Goal: Task Accomplishment & Management: Manage account settings

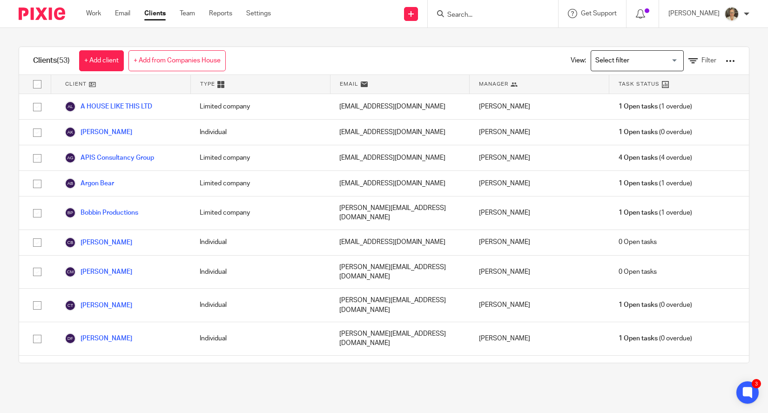
scroll to position [1063, 0]
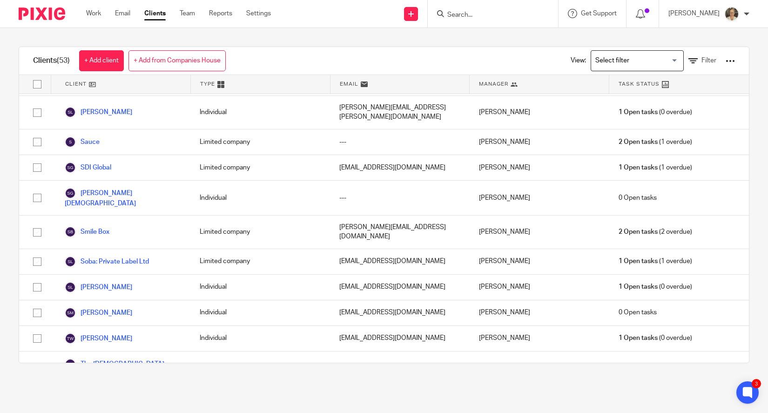
click at [475, 14] on input "Search" at bounding box center [488, 15] width 84 height 8
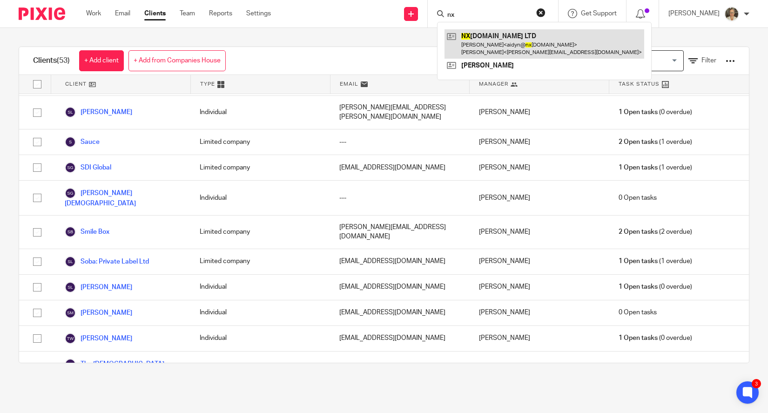
type input "nx"
click at [504, 38] on link at bounding box center [545, 43] width 200 height 29
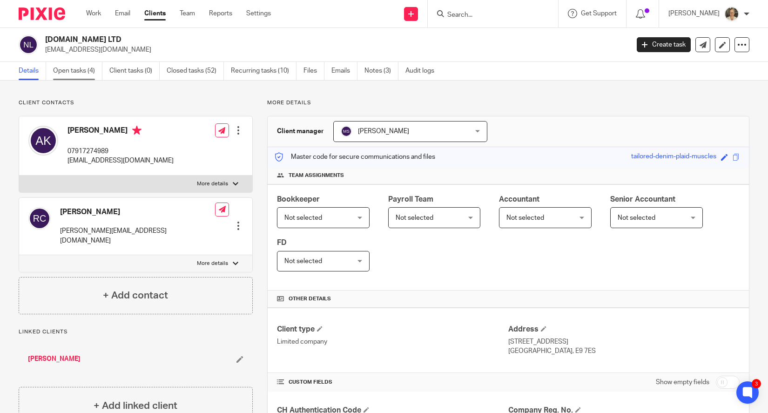
click at [75, 68] on link "Open tasks (4)" at bounding box center [77, 71] width 49 height 18
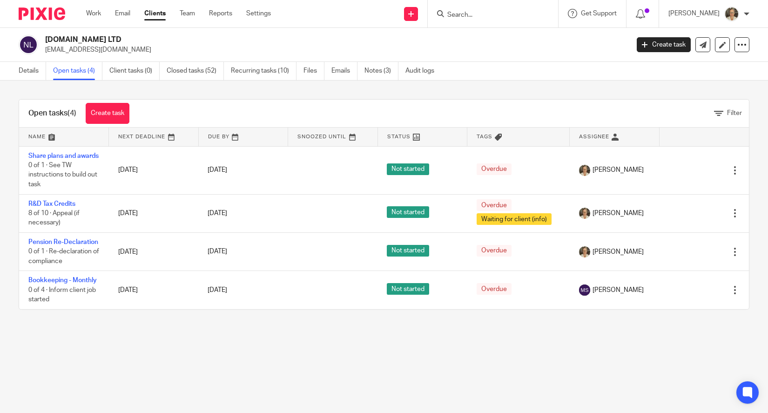
click at [277, 70] on link "Recurring tasks (10)" at bounding box center [264, 71] width 66 height 18
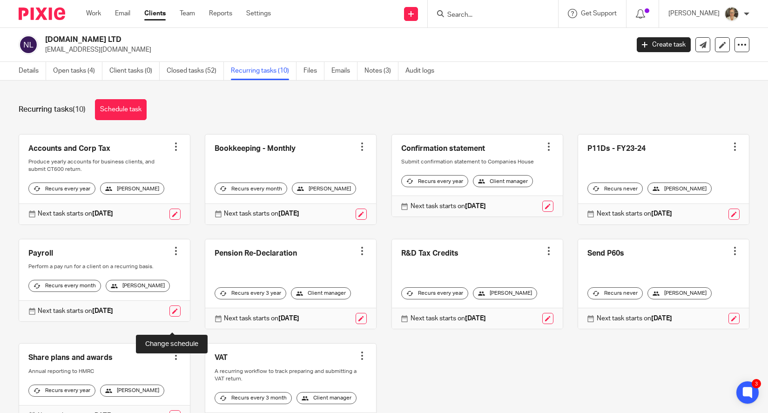
click at [171, 317] on link at bounding box center [174, 310] width 11 height 11
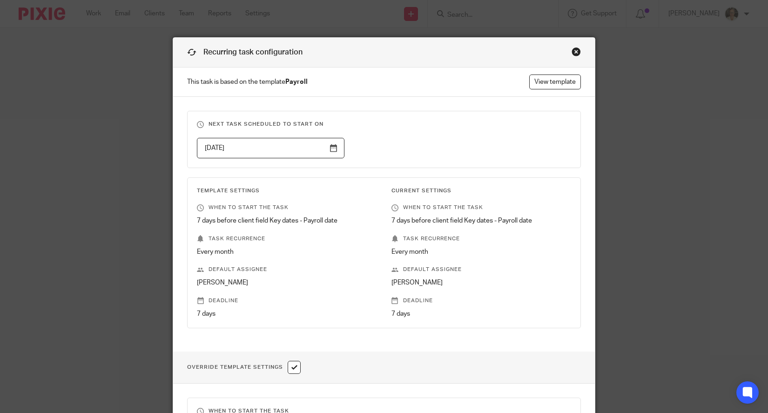
click at [326, 148] on input "[DATE]" at bounding box center [271, 148] width 148 height 21
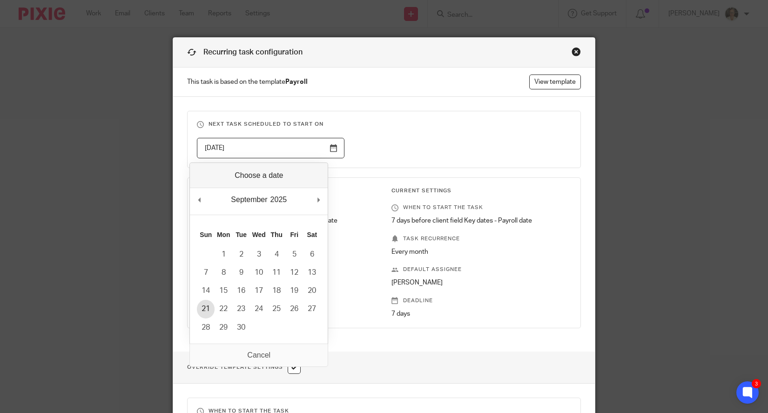
type input "[DATE]"
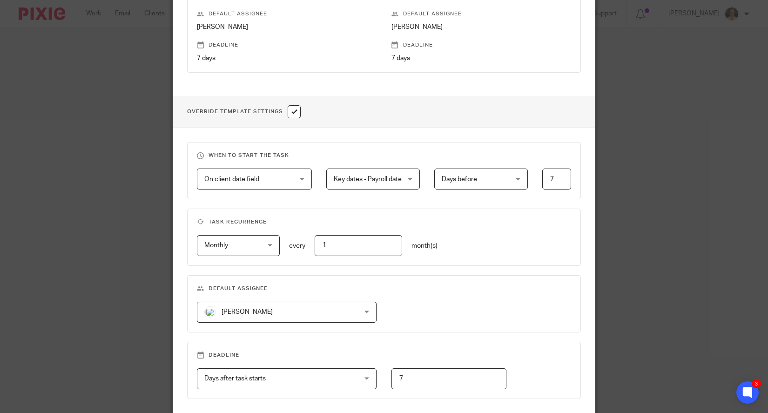
scroll to position [338, 0]
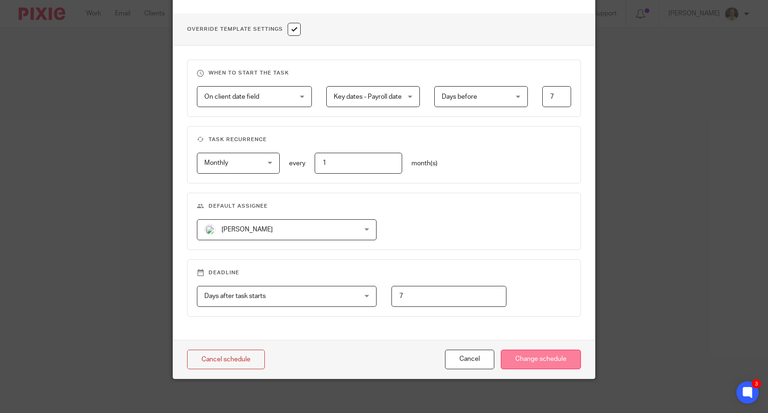
click at [545, 361] on input "Change schedule" at bounding box center [541, 360] width 80 height 20
